Goal: Find specific page/section: Find specific page/section

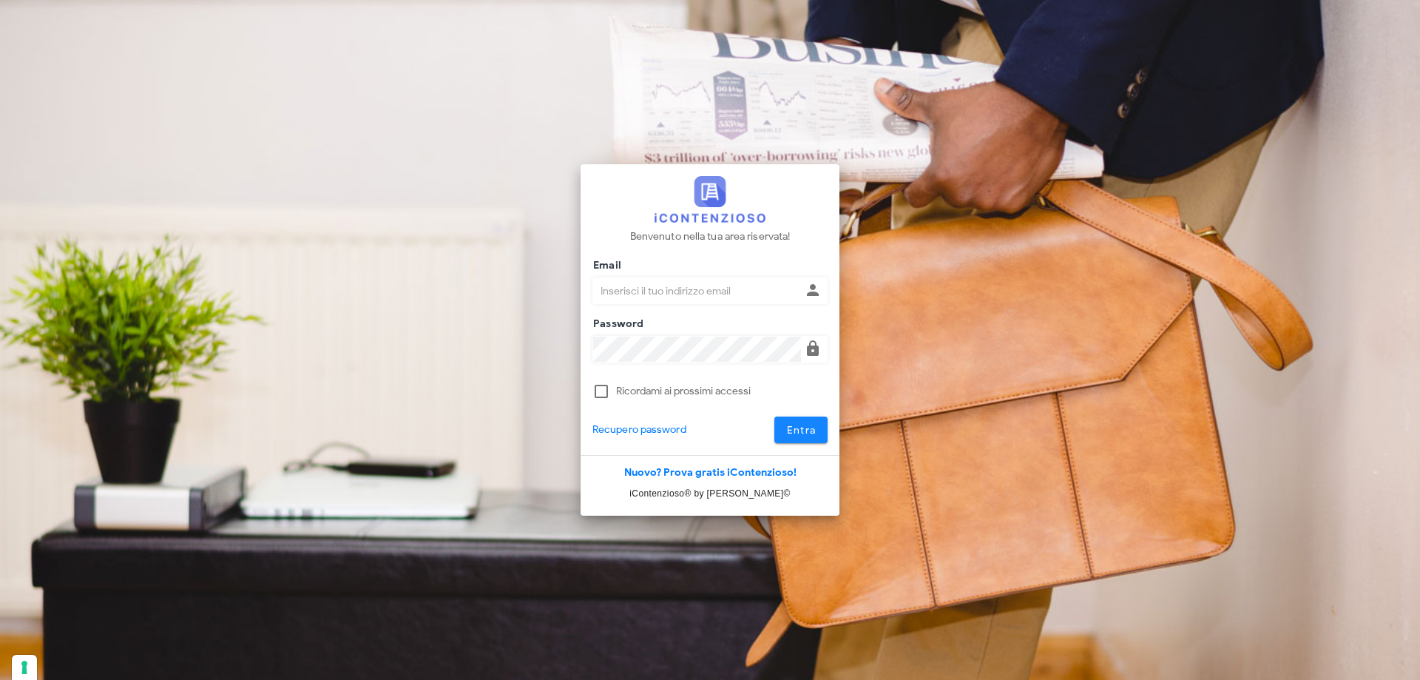
type input "[PERSON_NAME][EMAIL_ADDRESS][DOMAIN_NAME]"
click at [800, 427] on span "Entra" at bounding box center [801, 430] width 30 height 13
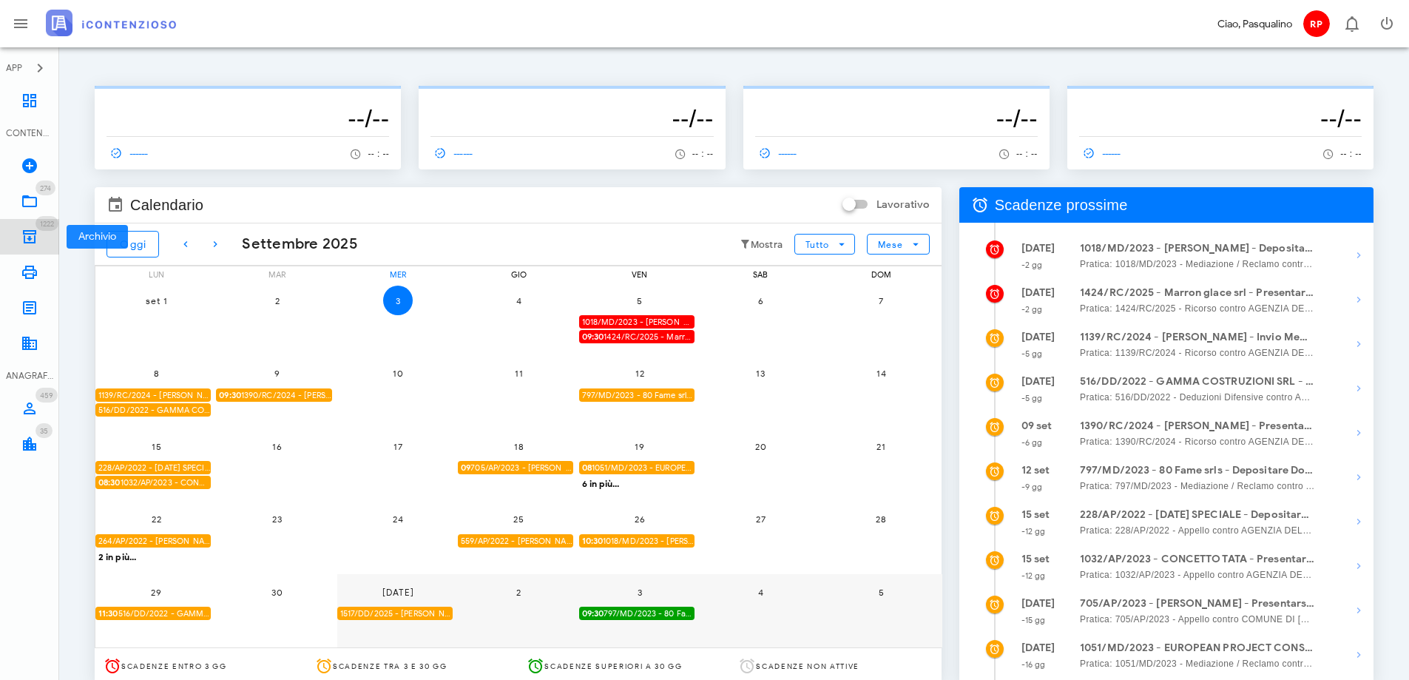
click at [29, 234] on icon at bounding box center [30, 237] width 18 height 18
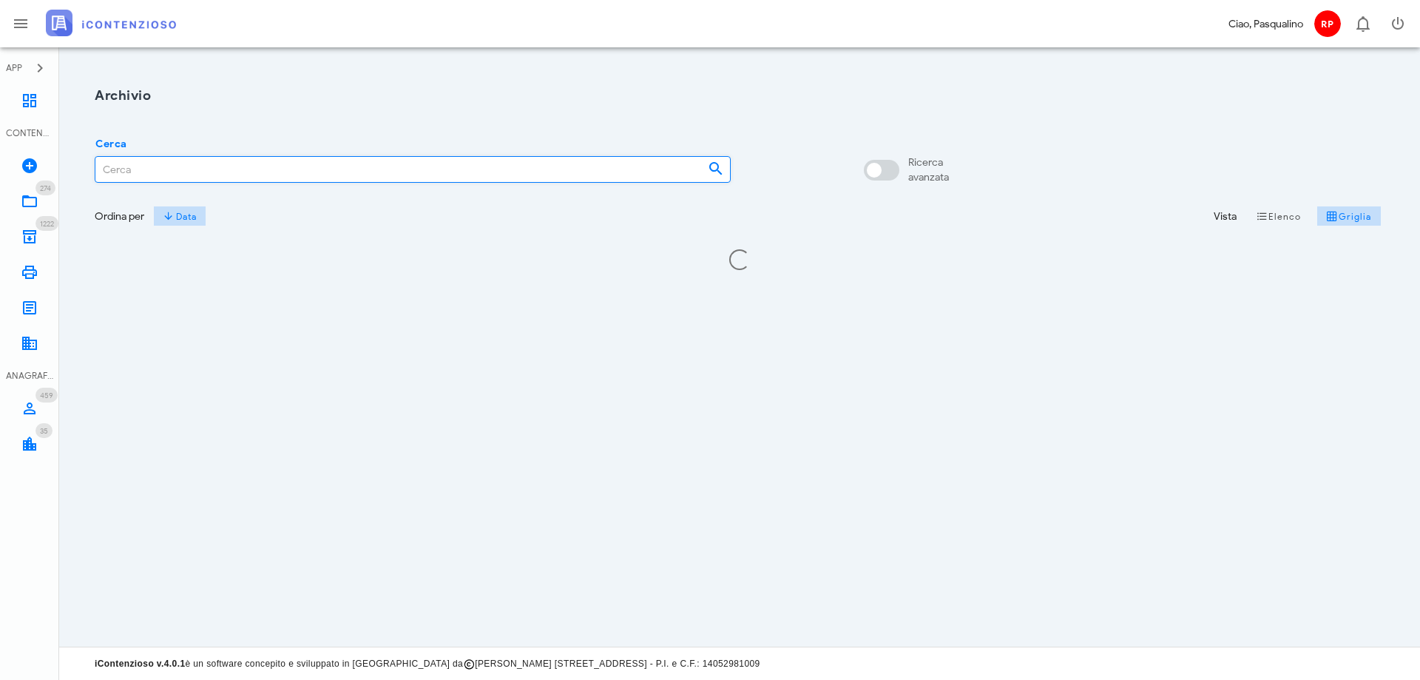
click at [230, 177] on input "Cerca" at bounding box center [395, 169] width 600 height 25
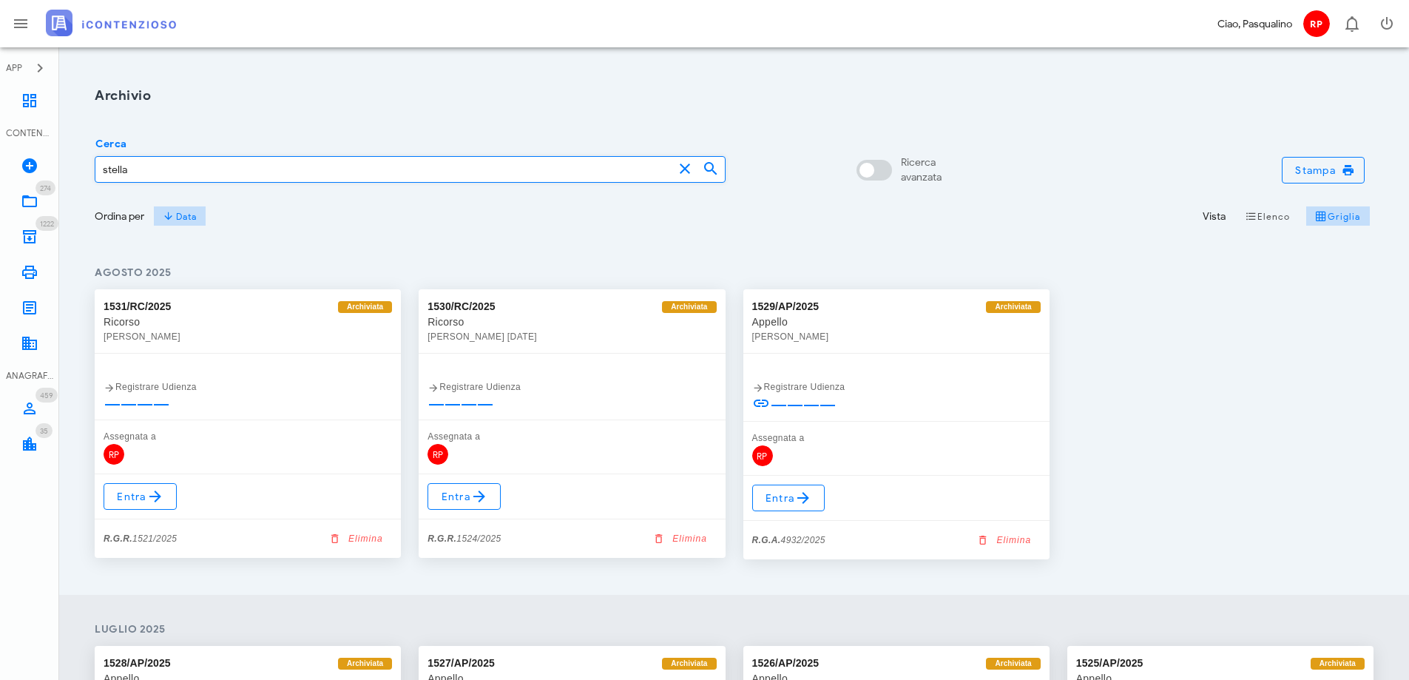
type input "stella"
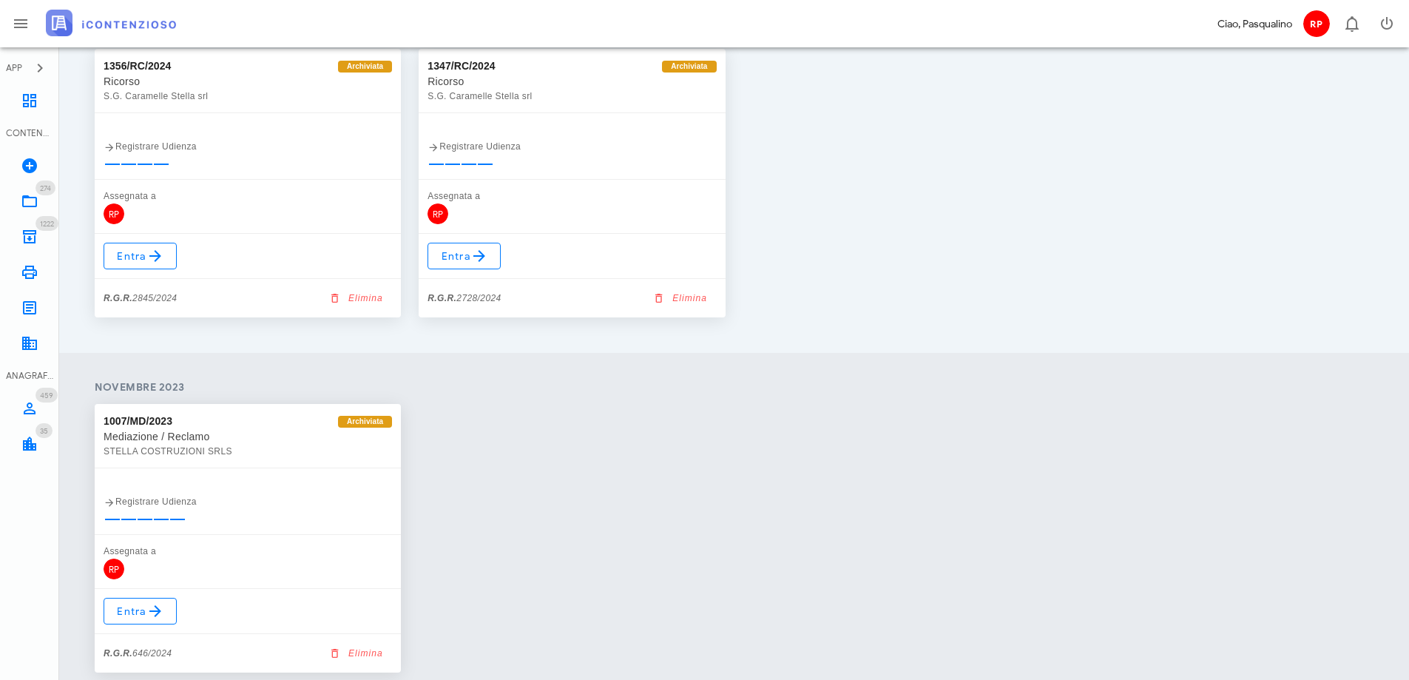
scroll to position [778, 0]
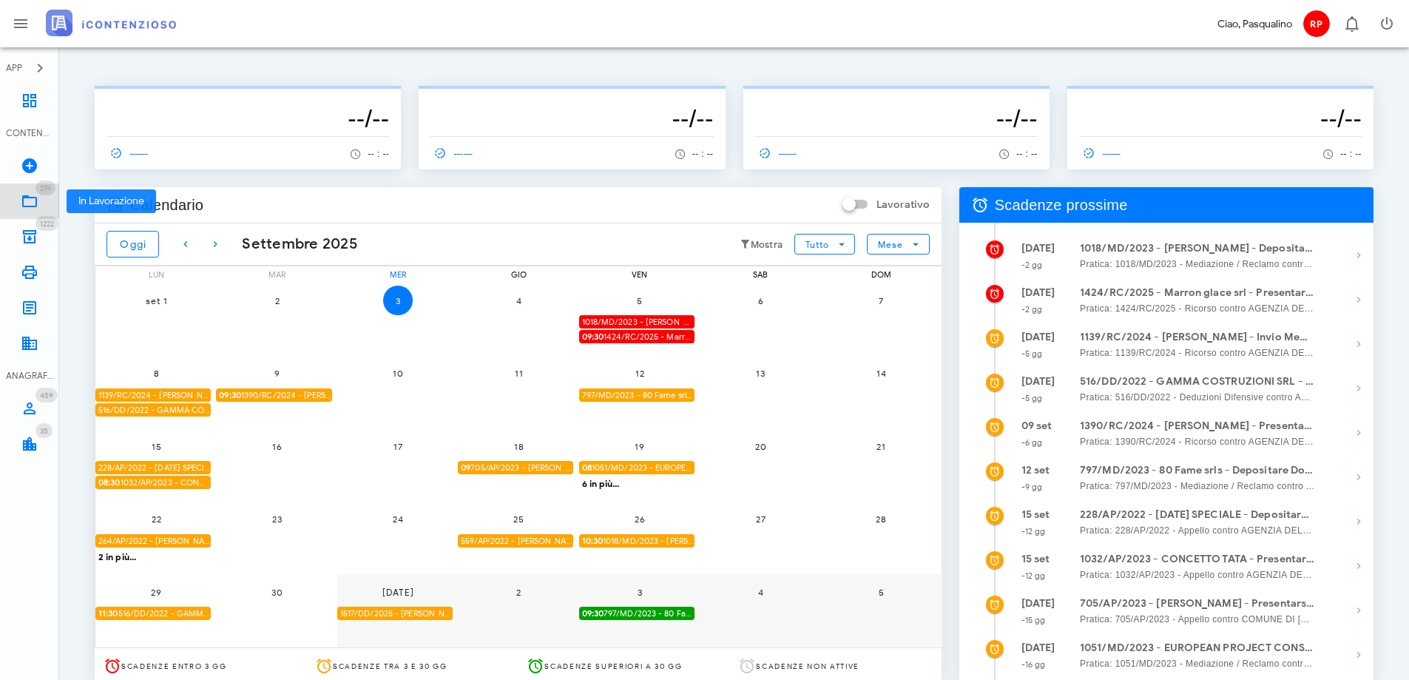
click at [37, 198] on icon at bounding box center [30, 201] width 18 height 18
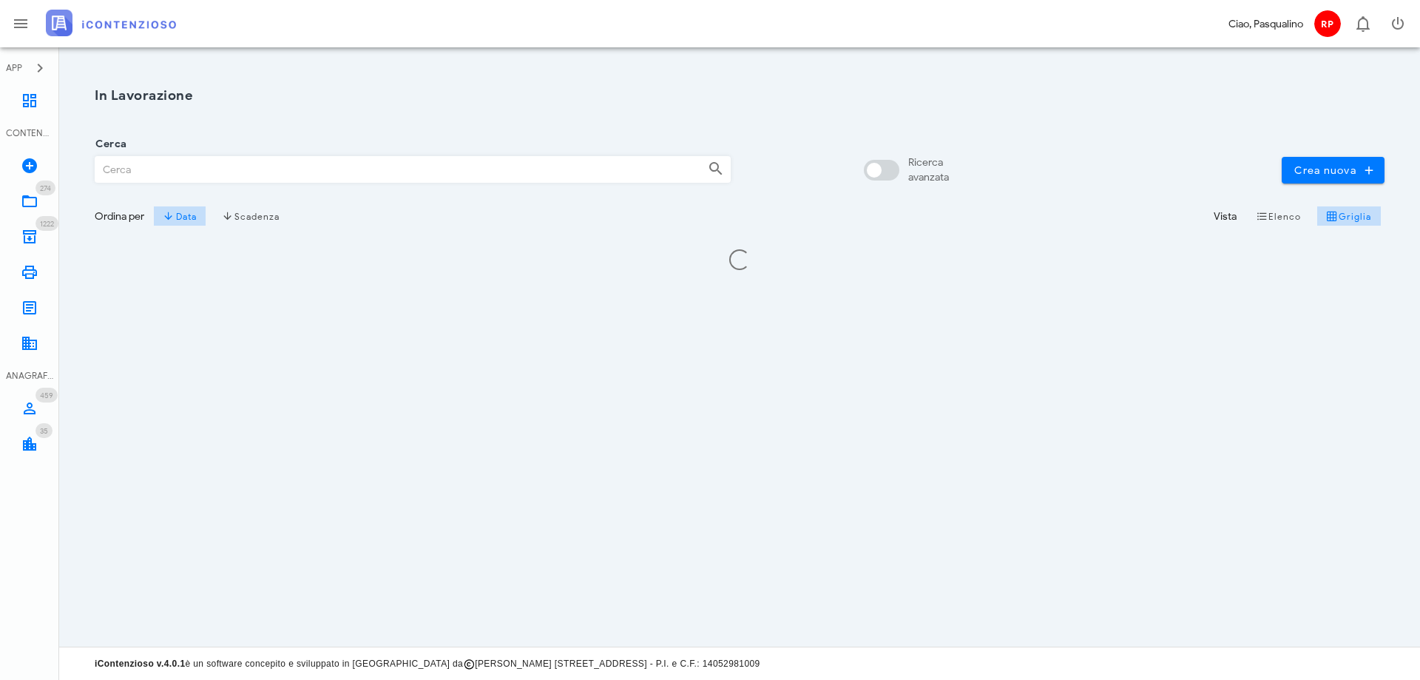
click at [171, 175] on input "Cerca" at bounding box center [395, 169] width 600 height 25
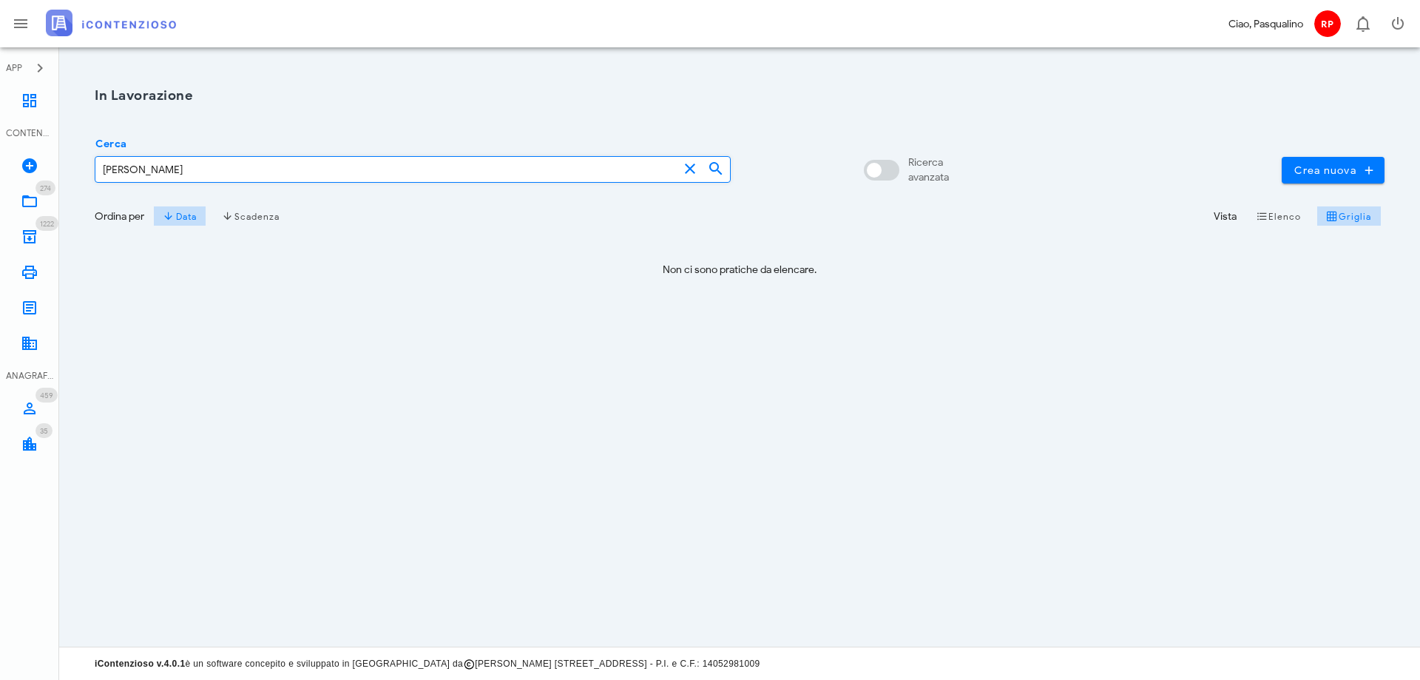
drag, startPoint x: 126, startPoint y: 171, endPoint x: -54, endPoint y: 158, distance: 180.9
click at [0, 158] on html "APP Dashboard CONTENZIOSO Nuovo Contenzioso 274 In Lavorazione 274 1222 Archivi…" at bounding box center [710, 340] width 1420 height 680
type input "massimiliano stella"
drag, startPoint x: 194, startPoint y: 167, endPoint x: -65, endPoint y: 126, distance: 262.7
click at [0, 126] on html "APP Dashboard CONTENZIOSO Nuovo Contenzioso 274 In Lavorazione 274 1222 Archivi…" at bounding box center [710, 340] width 1420 height 680
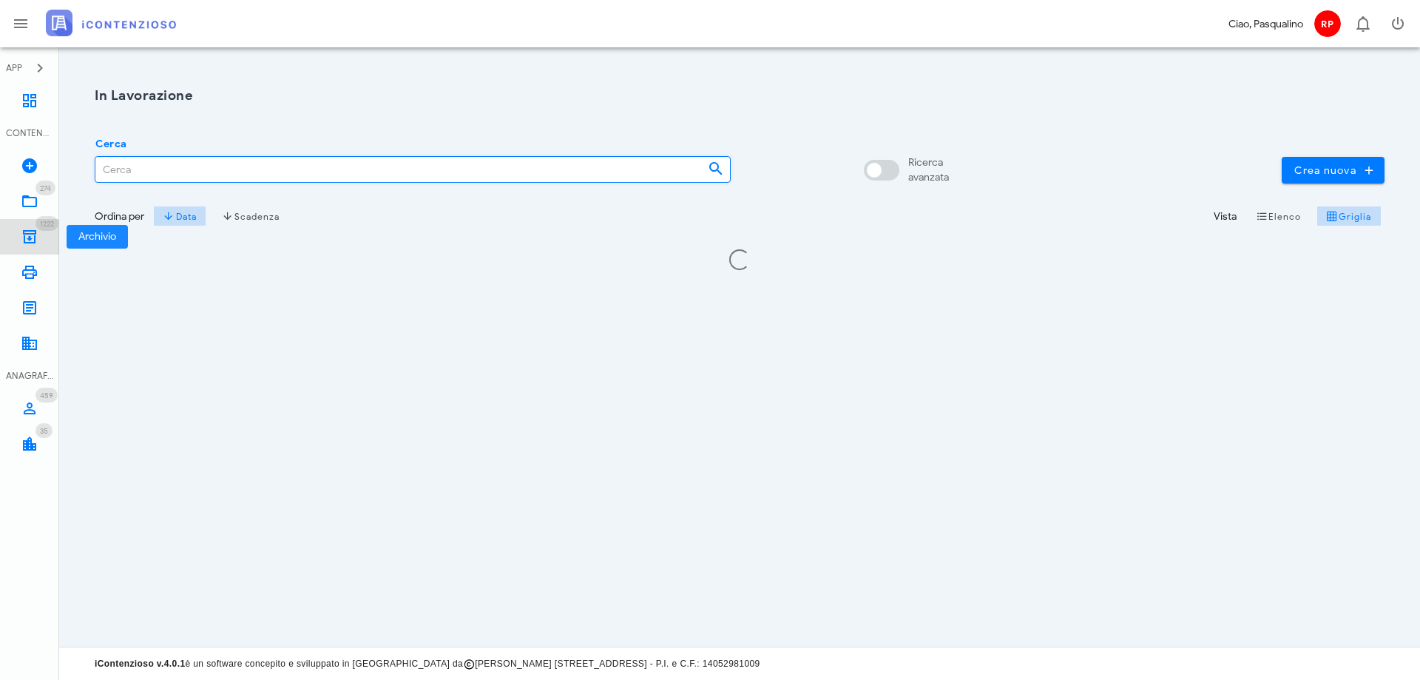
click at [33, 234] on icon at bounding box center [30, 237] width 18 height 18
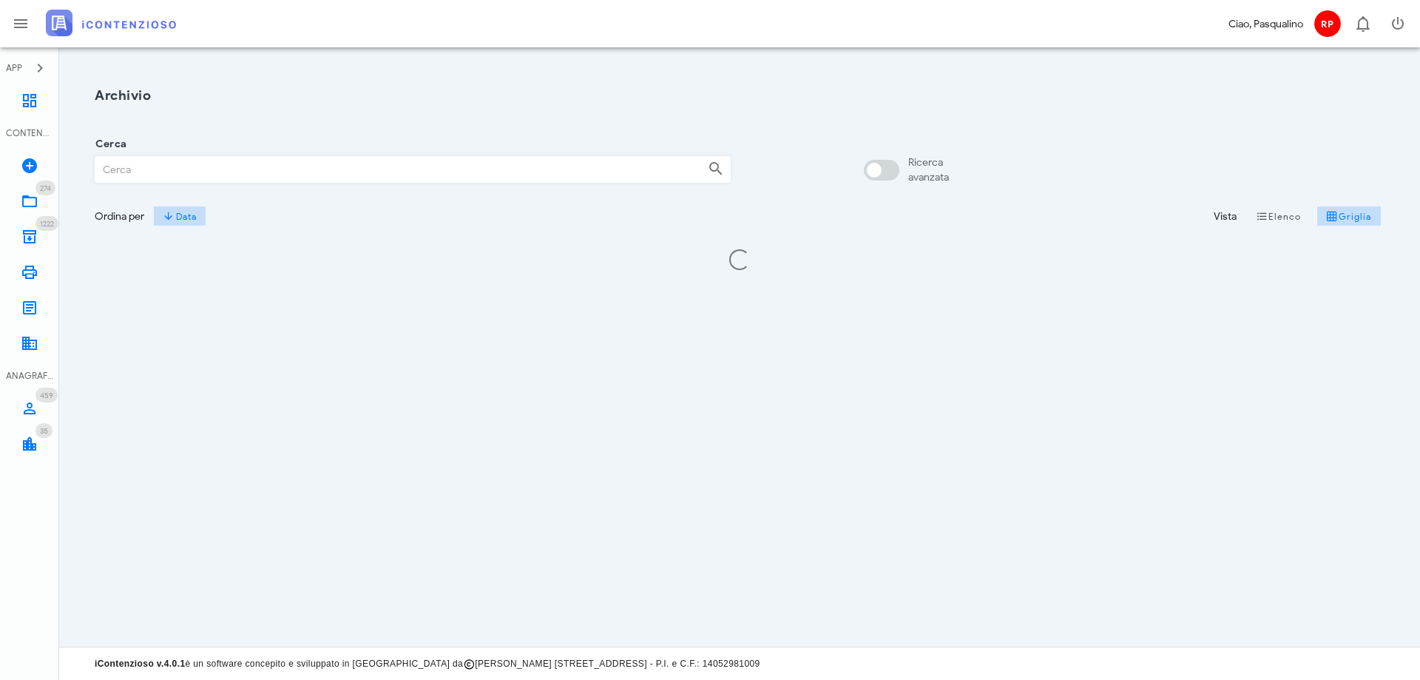
click at [105, 168] on input "Cerca" at bounding box center [395, 169] width 600 height 25
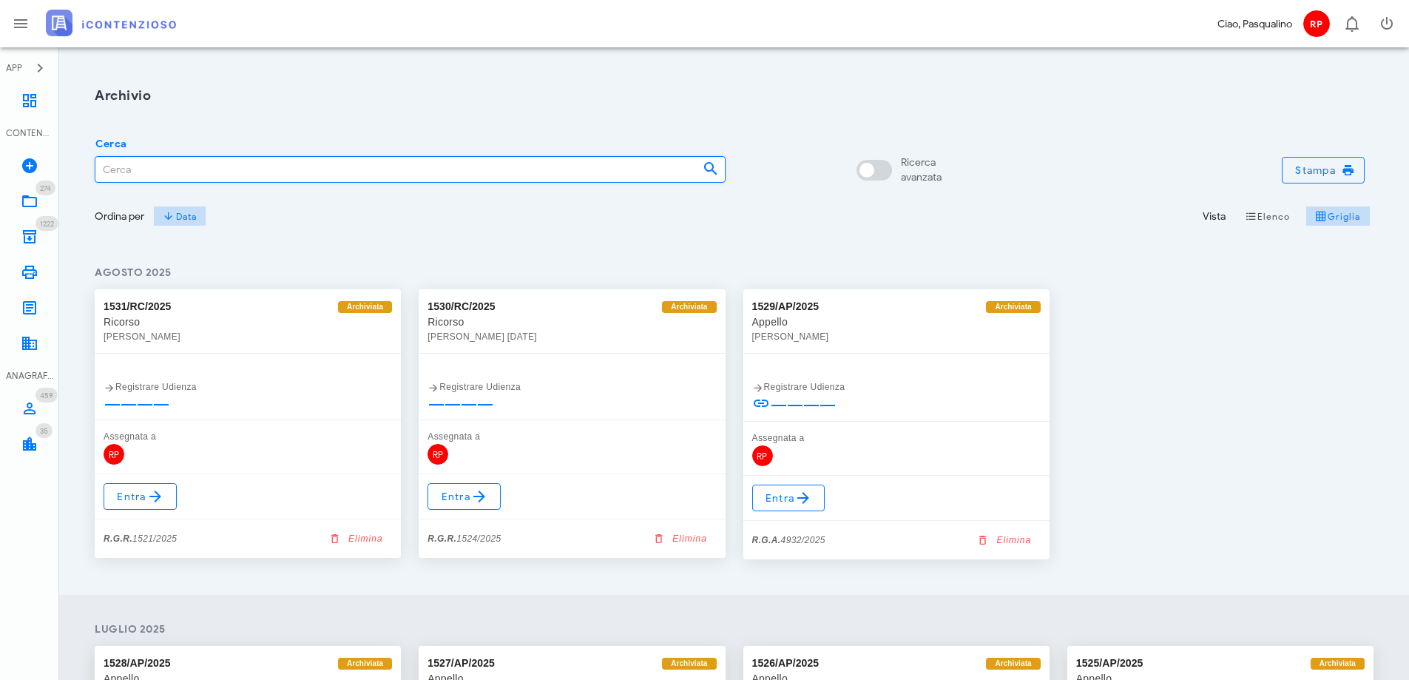
paste input "massimiliano stella"
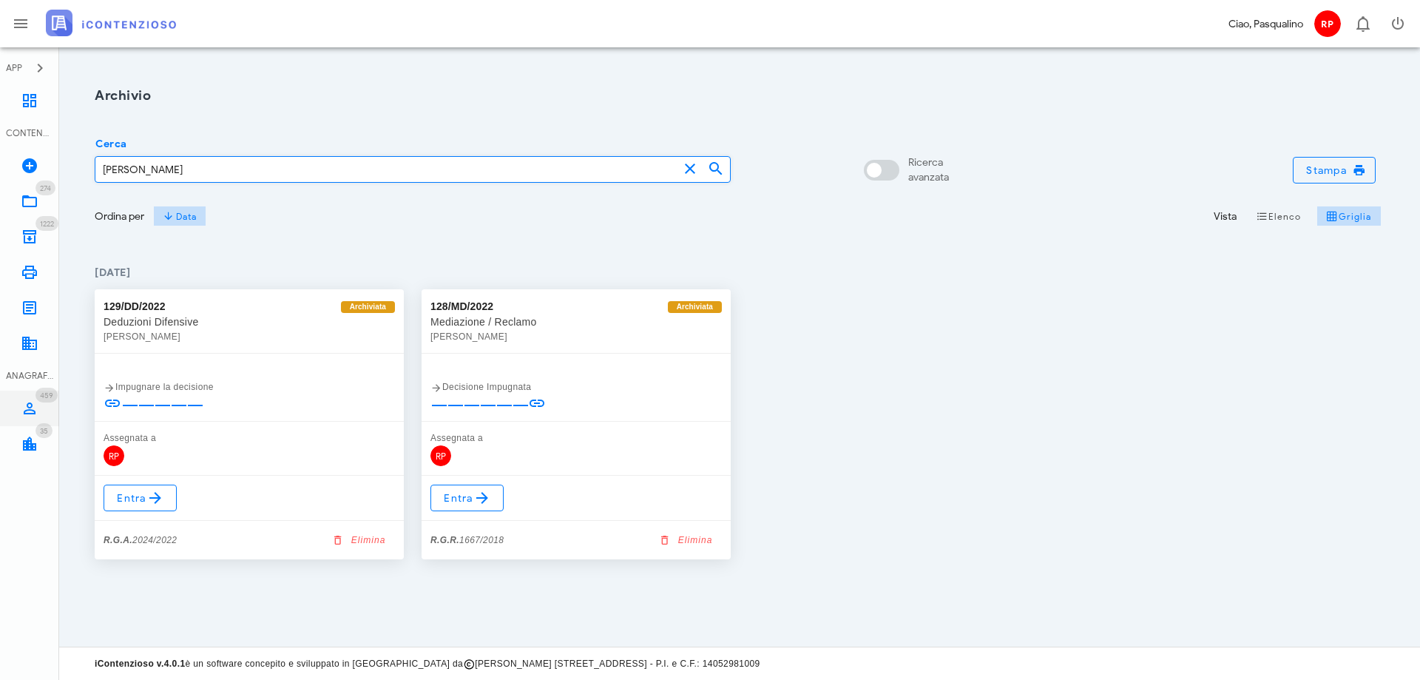
type input "massimiliano stella"
